Goal: Transaction & Acquisition: Purchase product/service

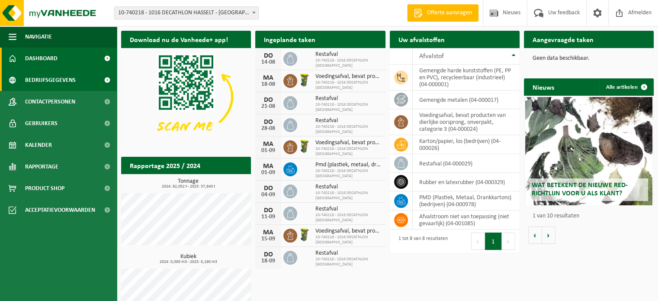
click at [59, 83] on span "Bedrijfsgegevens" at bounding box center [50, 80] width 51 height 22
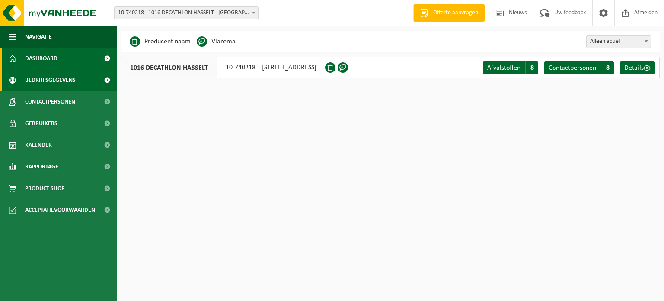
click at [58, 61] on link "Dashboard" at bounding box center [58, 59] width 117 height 22
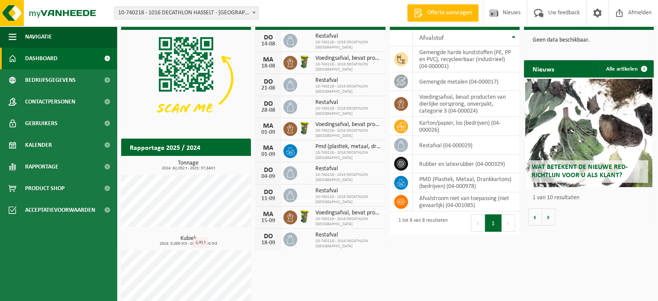
scroll to position [28, 0]
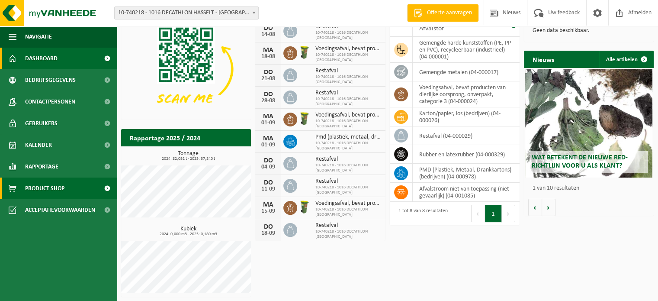
click at [51, 191] on span "Product Shop" at bounding box center [44, 188] width 39 height 22
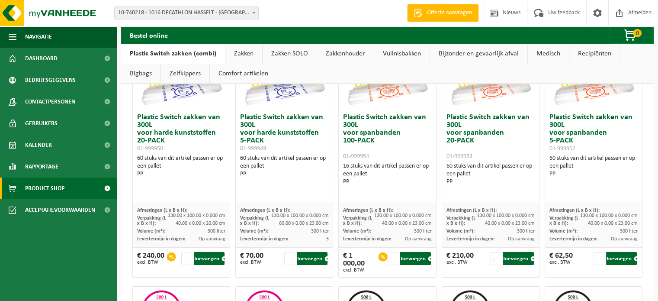
scroll to position [130, 0]
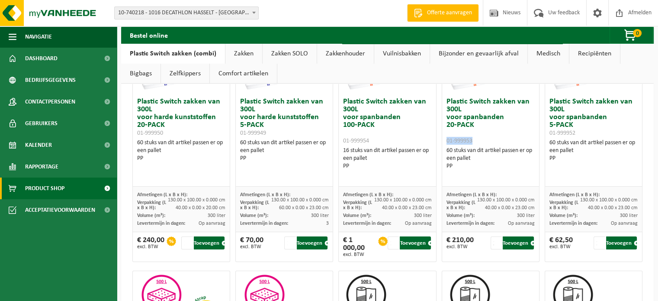
drag, startPoint x: 441, startPoint y: 141, endPoint x: 484, endPoint y: 141, distance: 42.8
click at [484, 141] on div "Plastic Switch zakken van 300L voor spanbanden 20-PACK 01-999953 60 stuks van d…" at bounding box center [490, 139] width 97 height 93
copy span "01-999953"
click at [514, 243] on button "Toevoegen" at bounding box center [518, 242] width 31 height 13
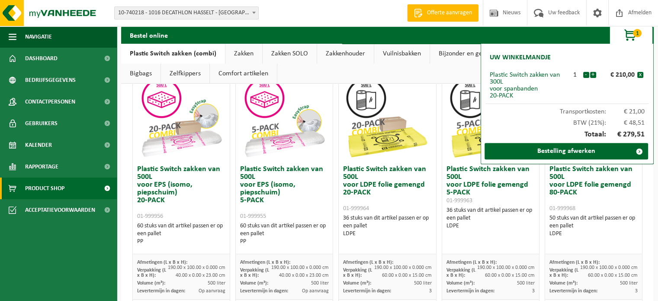
scroll to position [346, 0]
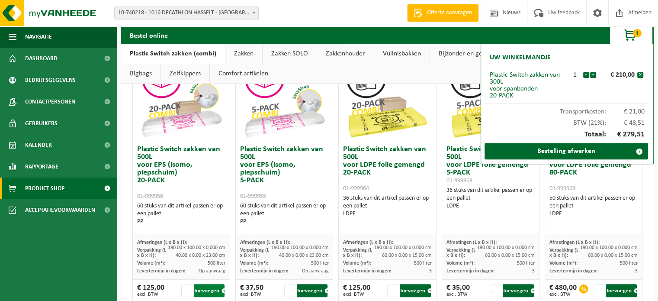
click at [208, 287] on button "Toevoegen" at bounding box center [209, 290] width 31 height 13
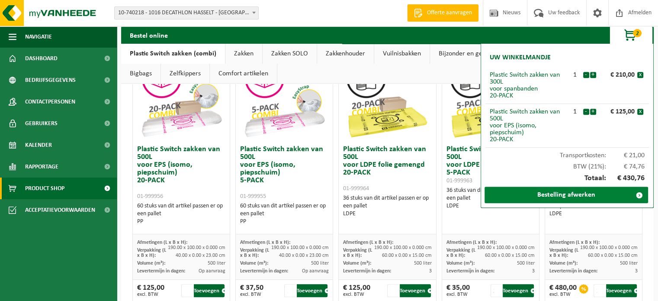
click at [552, 195] on link "Bestelling afwerken" at bounding box center [565, 194] width 163 height 16
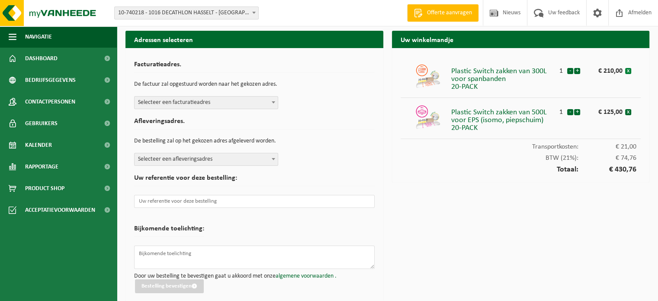
click at [628, 71] on button "x" at bounding box center [628, 71] width 6 height 6
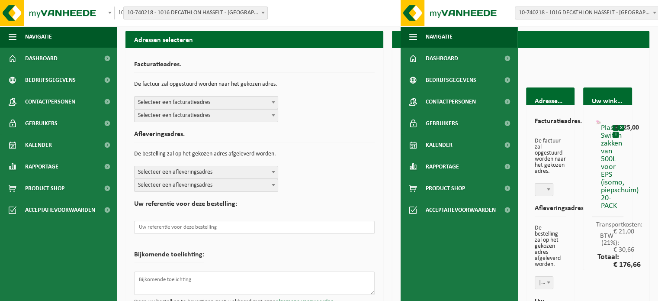
click at [567, 55] on div "myVanheede - Shop Vestiging: 10-740218 - 1016 DECATHLON HASSELT - [GEOGRAPHIC_D…" at bounding box center [521, 283] width 258 height 471
click at [375, 59] on div "Facturatieadres. De factuur zal opgestuurd worden naar het gekozen adres. Selec…" at bounding box center [254, 187] width 258 height 279
click at [13, 16] on img at bounding box center [52, 13] width 104 height 26
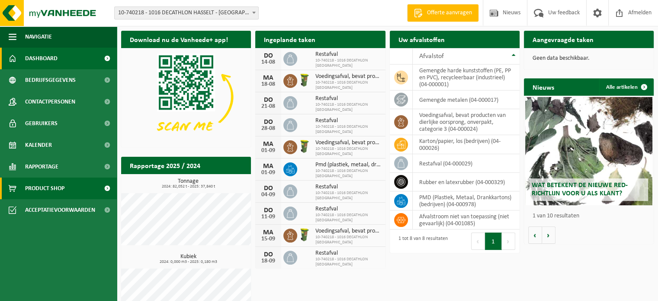
click at [55, 188] on span "Product Shop" at bounding box center [44, 188] width 39 height 22
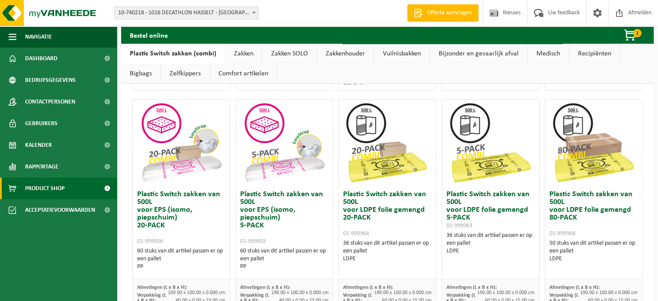
scroll to position [303, 0]
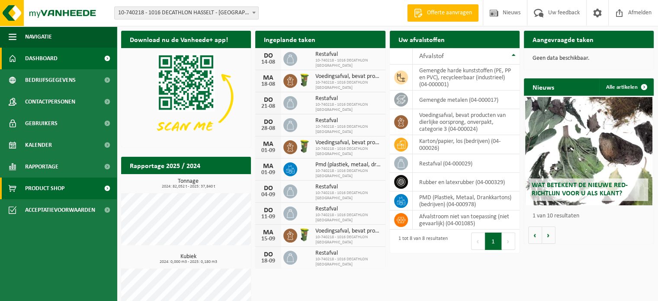
click at [55, 195] on span "Product Shop" at bounding box center [44, 188] width 39 height 22
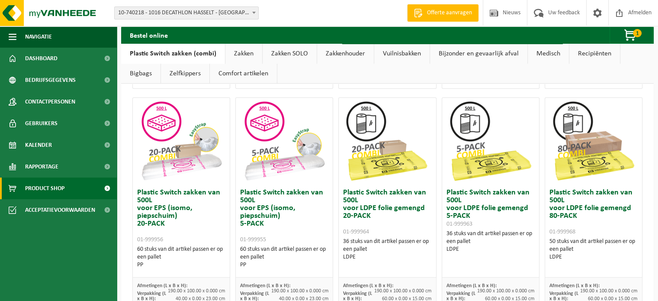
scroll to position [346, 0]
